Goal: Entertainment & Leisure: Browse casually

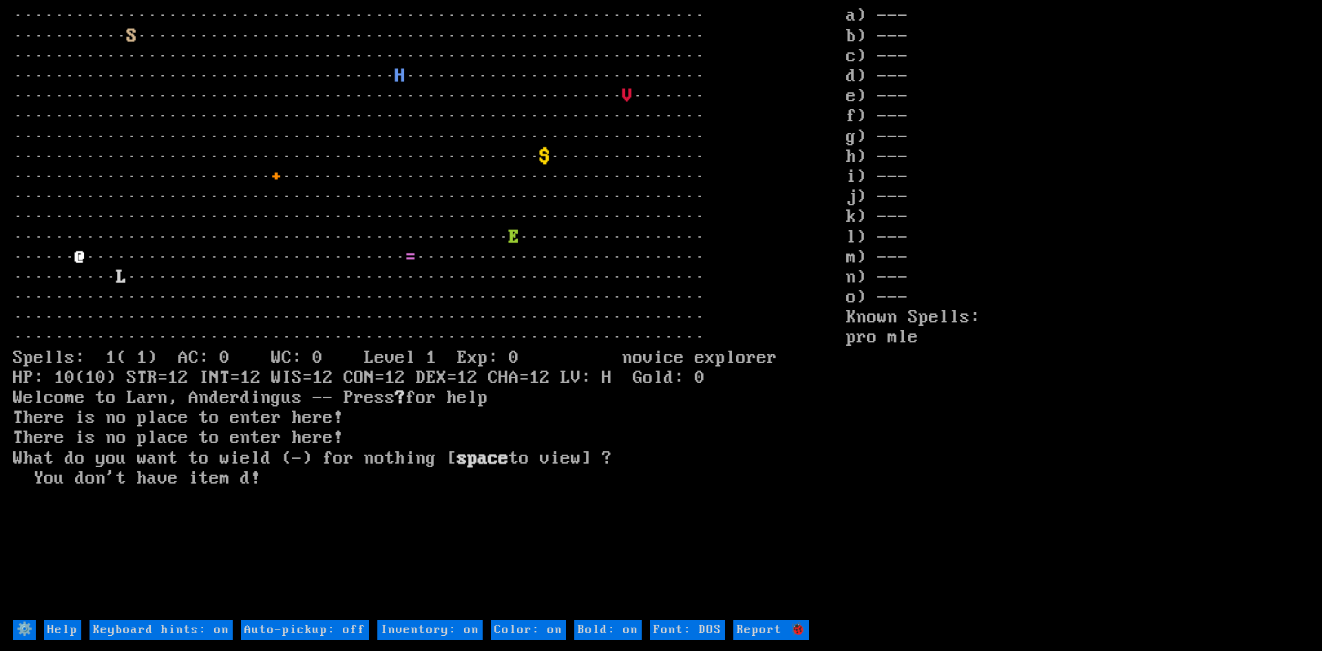
click at [888, 12] on stats "a) --- b) --- c) --- d) --- e) --- f) --- g) --- h) --- i) --- j) --- k) --- l)…" at bounding box center [1077, 312] width 463 height 612
click at [151, 633] on on "Keyboard hints: on" at bounding box center [161, 630] width 143 height 20
type on "Keyboard hints: off"
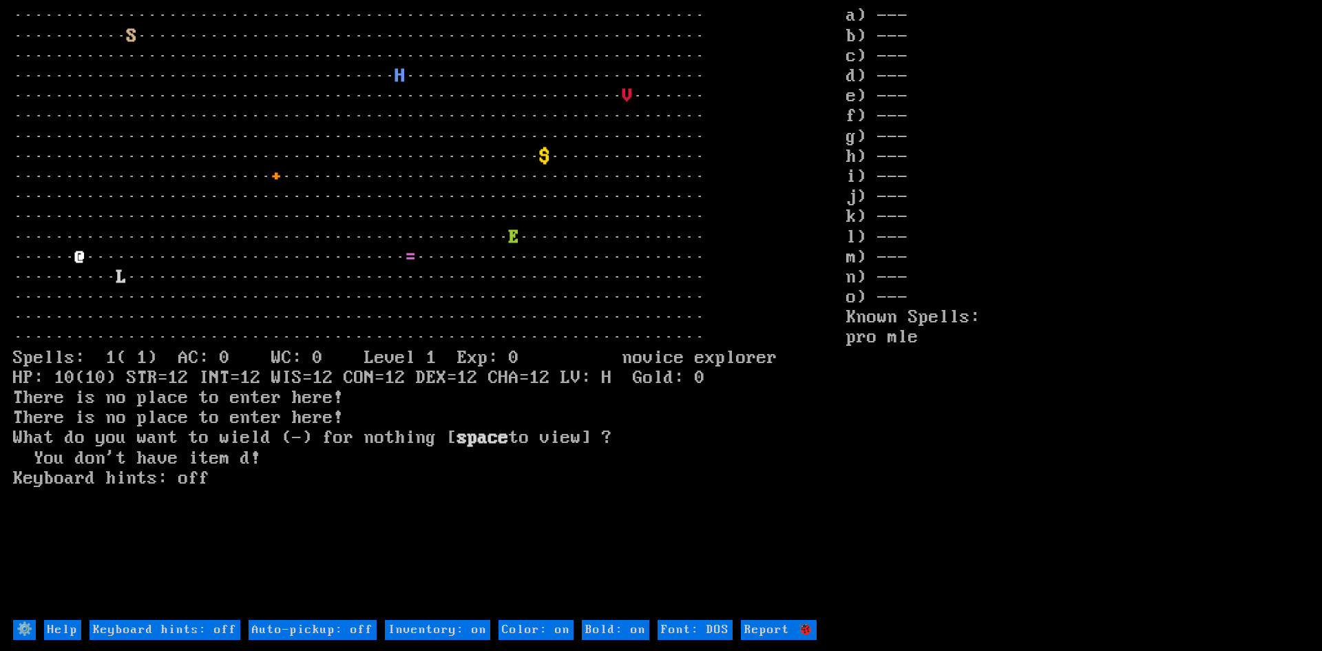
click at [151, 633] on on "Keyboard hints: off" at bounding box center [165, 630] width 151 height 20
type on "Keyboard hints: on"
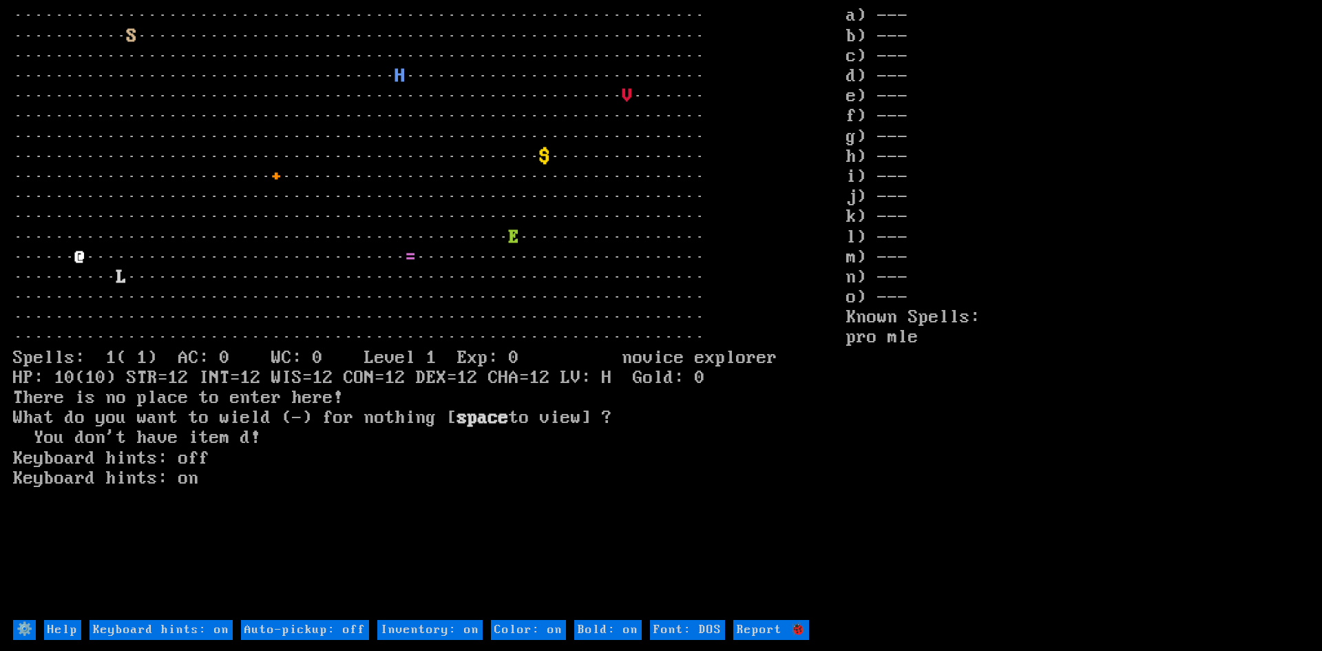
click at [391, 631] on on "Inventory: on" at bounding box center [429, 630] width 105 height 20
type on "Inventory: off"
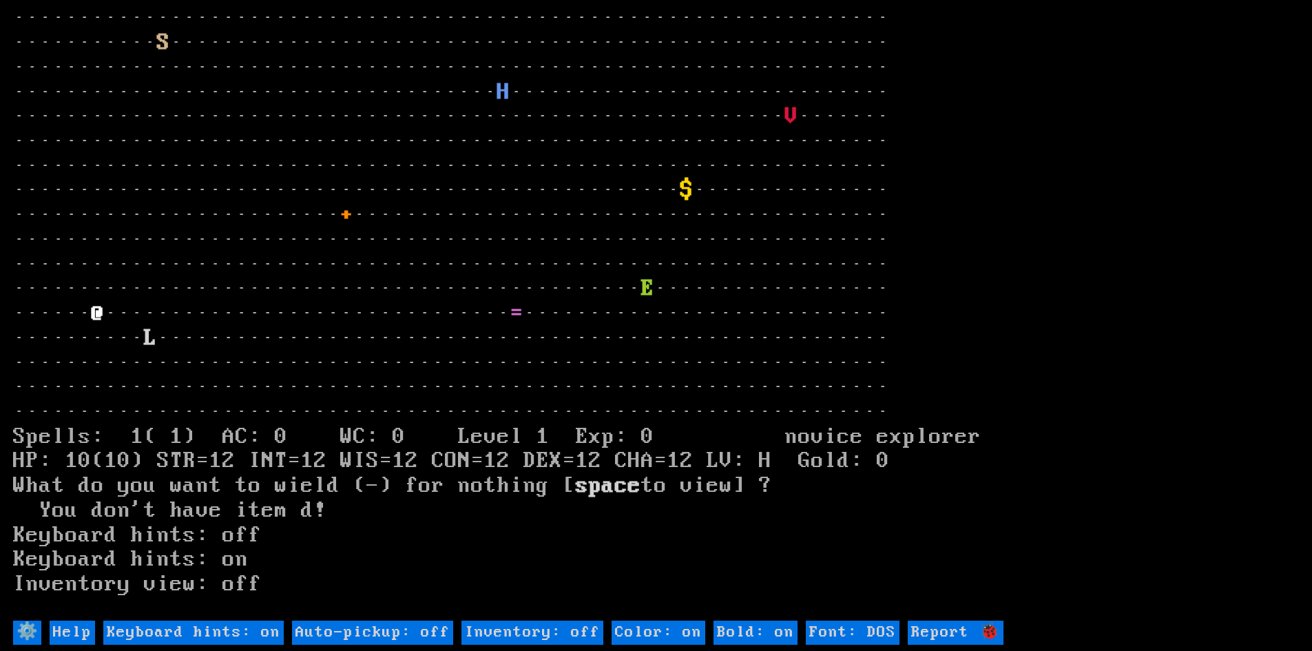
click at [492, 634] on on "Inventory: off" at bounding box center [532, 633] width 142 height 25
type on "Inventory: on"
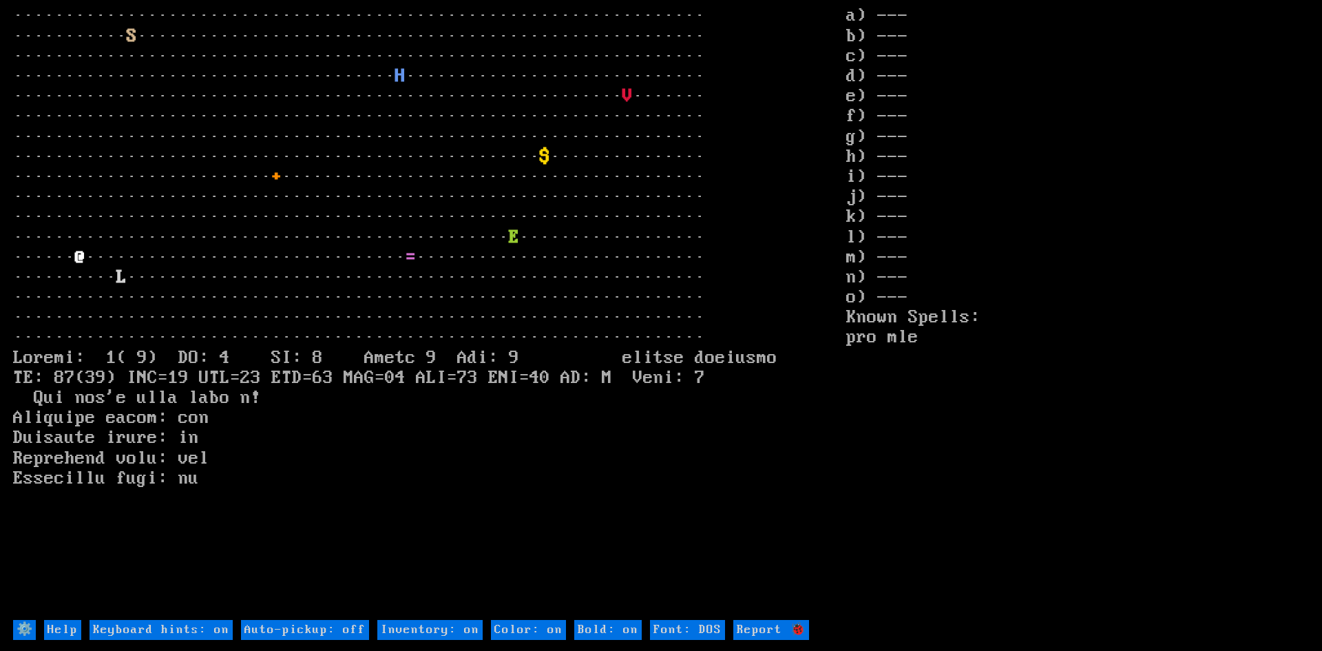
click at [550, 155] on font "$" at bounding box center [545, 157] width 10 height 21
click at [549, 157] on font "$" at bounding box center [545, 157] width 10 height 21
click at [629, 95] on font "V" at bounding box center [628, 96] width 10 height 21
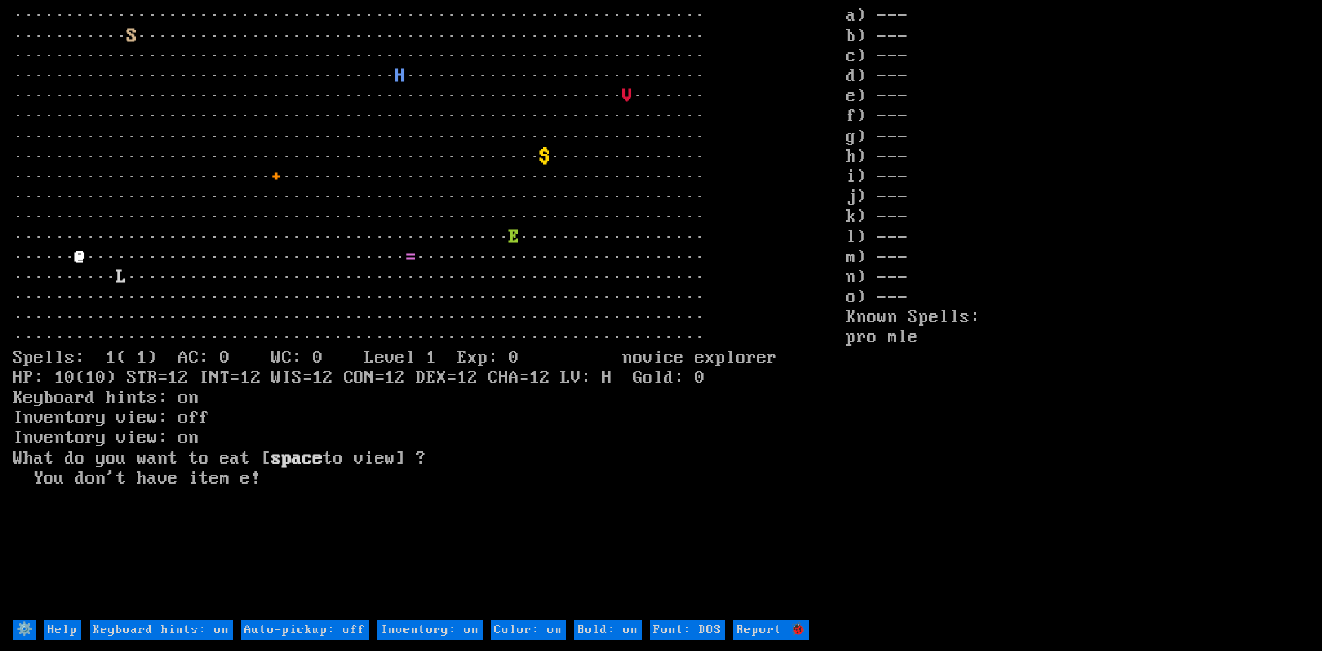
click at [550, 158] on font "$" at bounding box center [545, 157] width 10 height 21
